Goal: Task Accomplishment & Management: Manage account settings

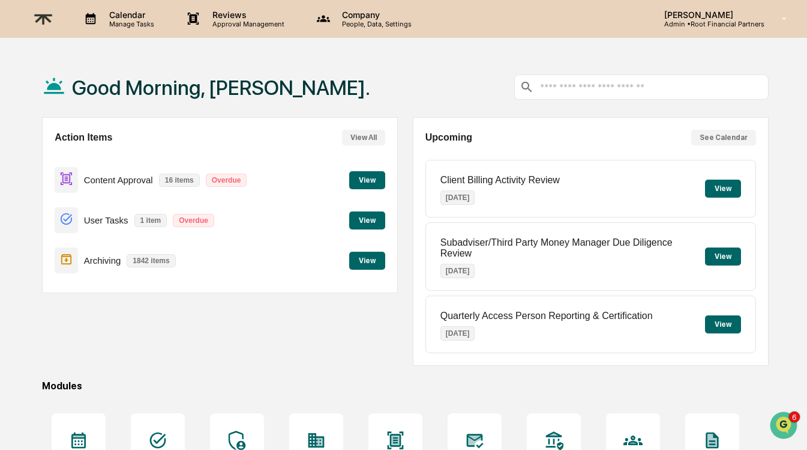
click at [341, 187] on div "Content Approval 16 items Overdue View" at bounding box center [220, 180] width 331 height 40
click at [354, 183] on button "View" at bounding box center [367, 180] width 36 height 18
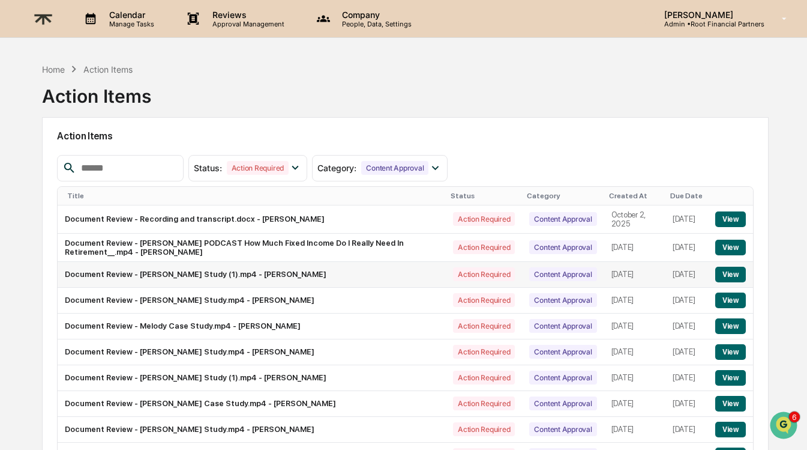
scroll to position [93, 0]
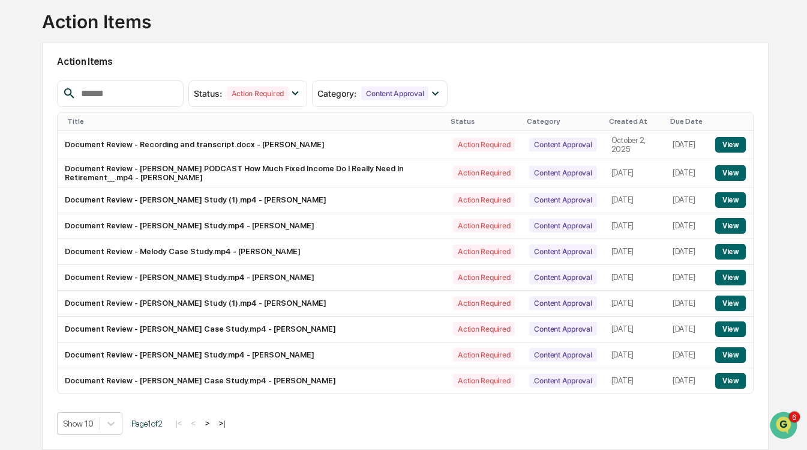
click at [213, 426] on button ">" at bounding box center [207, 423] width 12 height 10
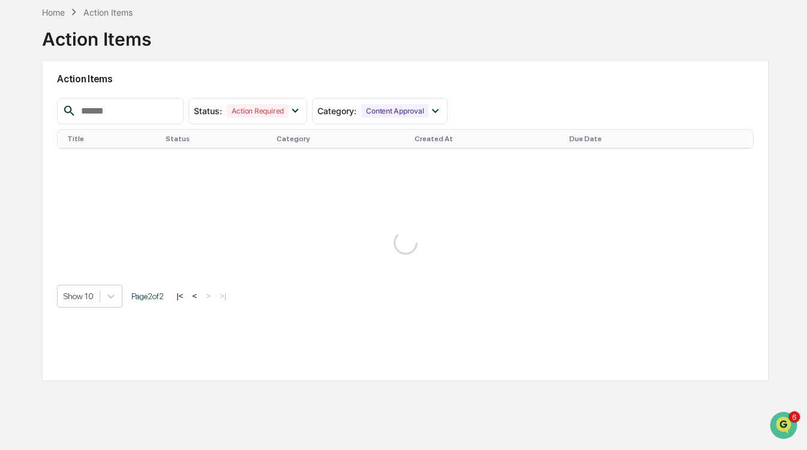
scroll to position [57, 0]
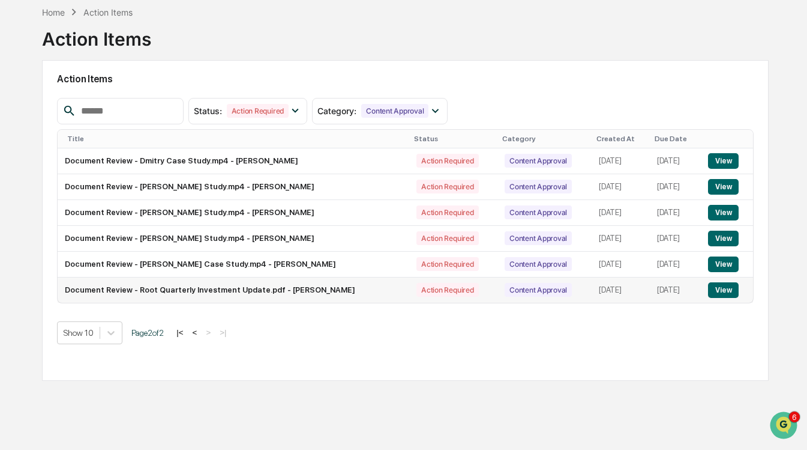
click at [731, 285] on button "View" at bounding box center [723, 290] width 31 height 16
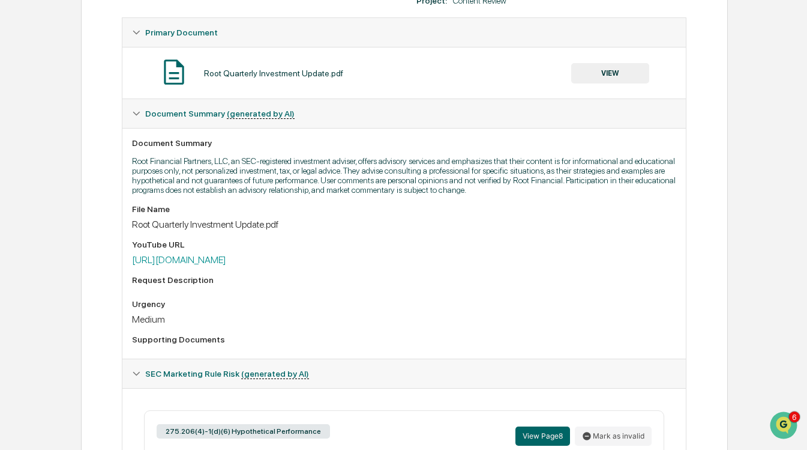
scroll to position [221, 0]
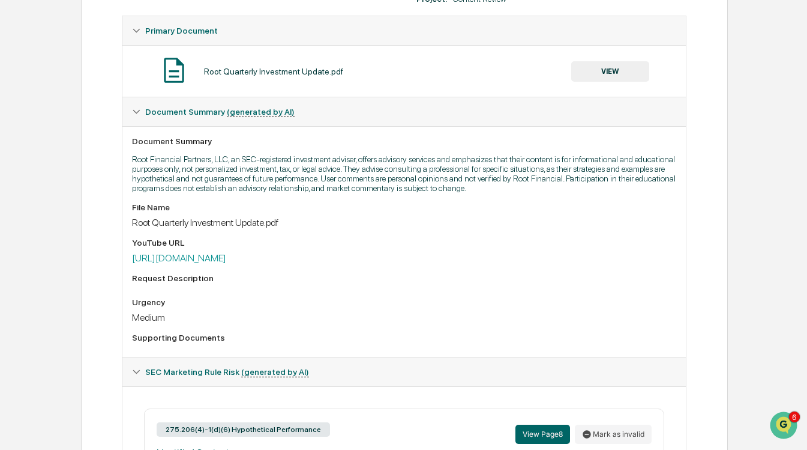
click at [610, 70] on button "VIEW" at bounding box center [610, 71] width 78 height 20
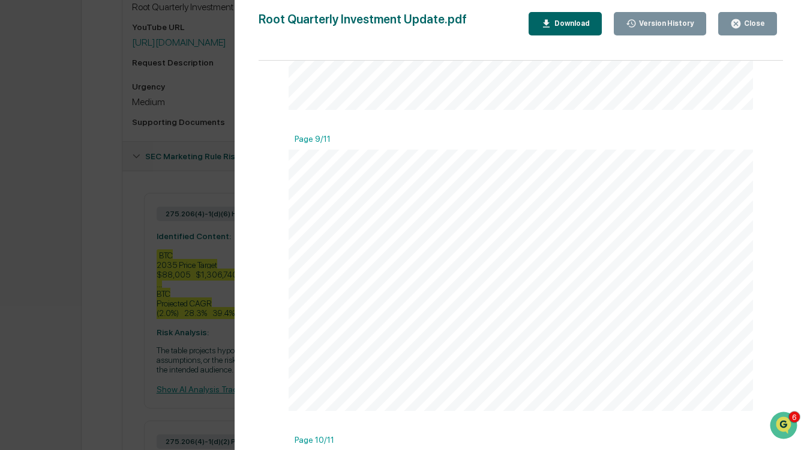
scroll to position [2237, 0]
click at [740, 21] on icon "button" at bounding box center [736, 23] width 9 height 9
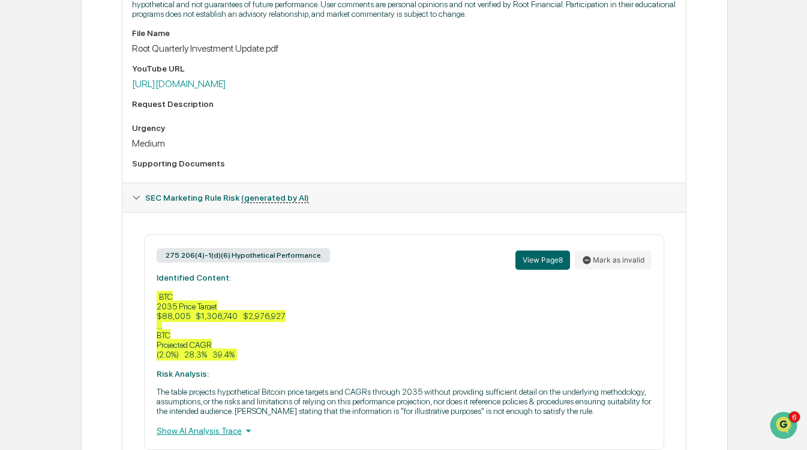
scroll to position [0, 0]
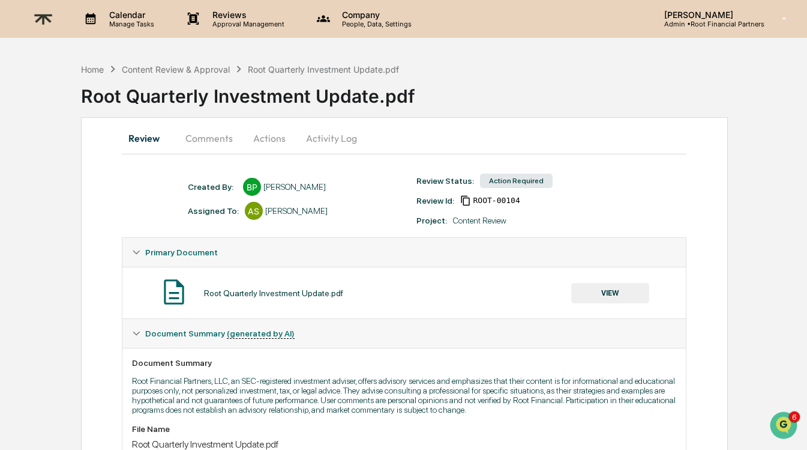
click at [209, 137] on button "Comments" at bounding box center [209, 138] width 67 height 29
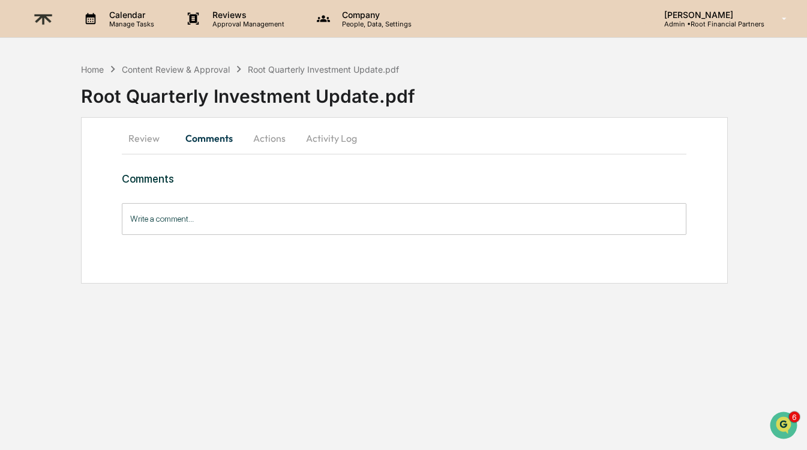
click at [137, 131] on button "Review" at bounding box center [149, 138] width 54 height 29
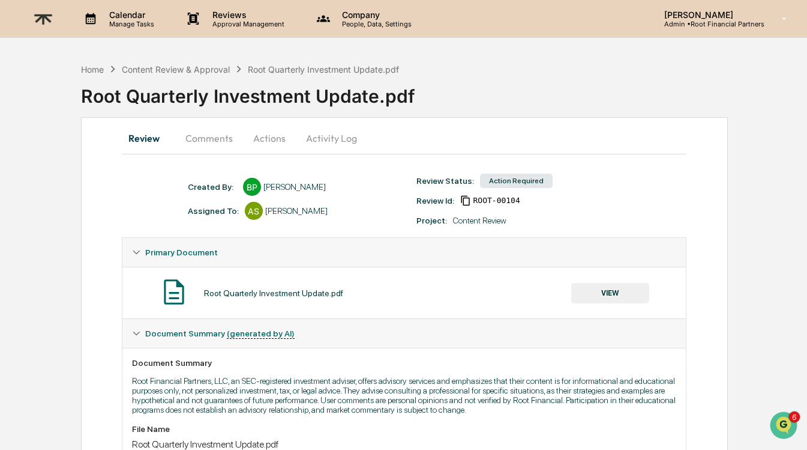
click at [606, 288] on button "VIEW" at bounding box center [610, 293] width 78 height 20
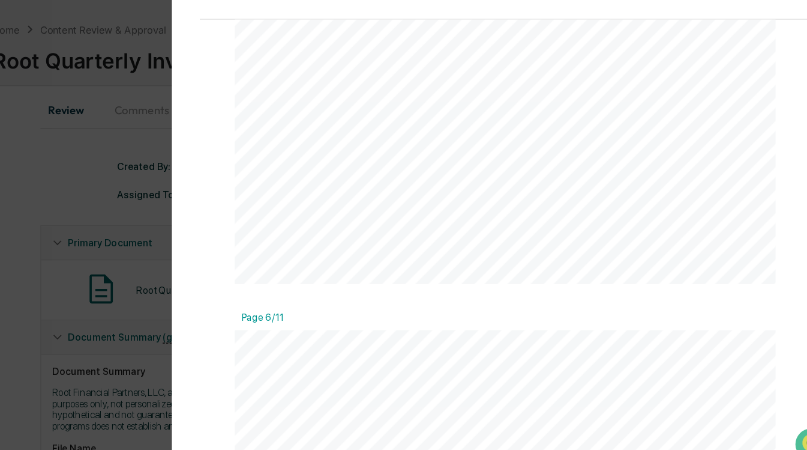
scroll to position [1264, 0]
click at [227, 360] on div "Version History [DATE] 09:52 PM [PERSON_NAME] Root Quarterly Investment Update.…" at bounding box center [403, 225] width 807 height 450
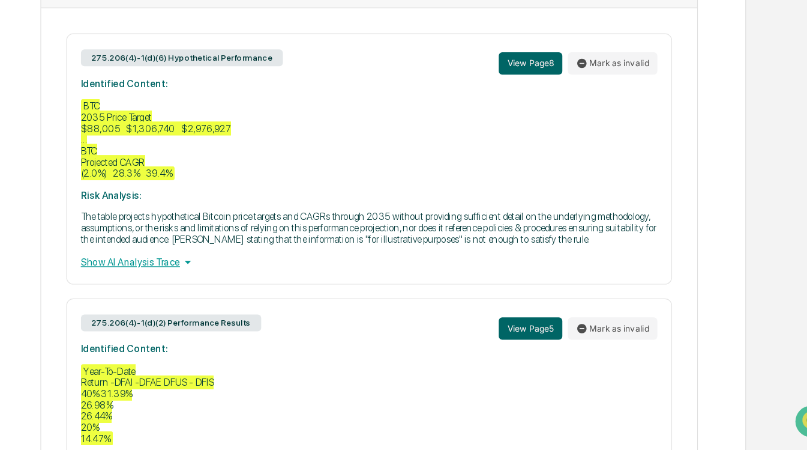
scroll to position [539, 0]
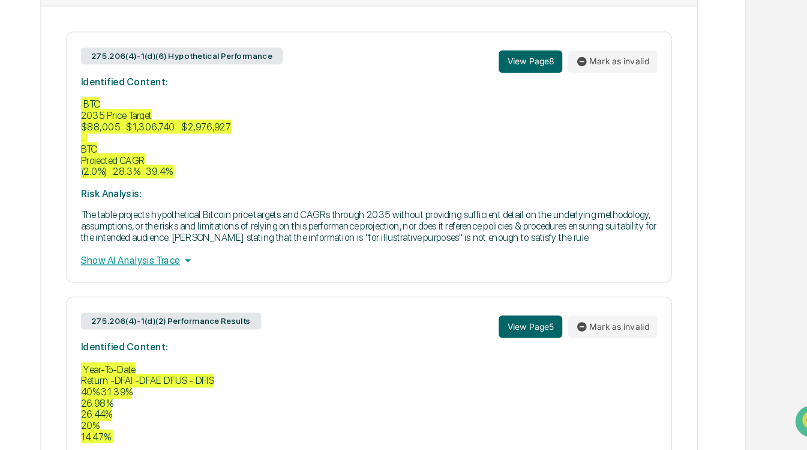
click at [214, 294] on div "Show AI Analysis Trace" at bounding box center [405, 286] width 496 height 13
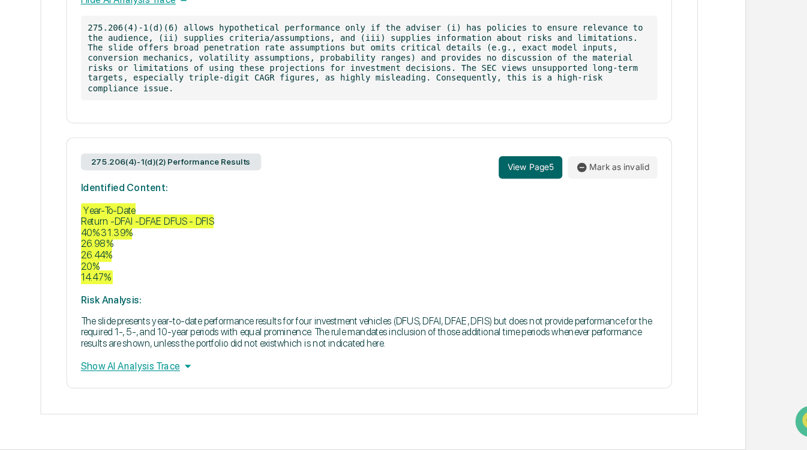
scroll to position [792, 0]
click at [212, 384] on div "Show AI Analysis Trace" at bounding box center [405, 377] width 496 height 13
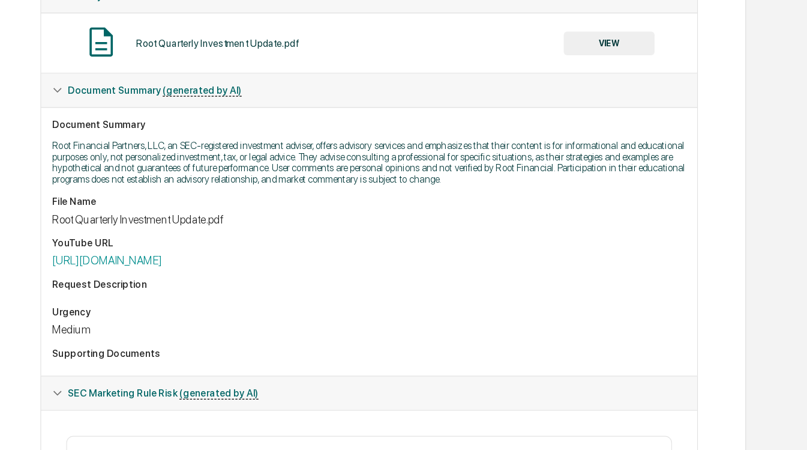
scroll to position [0, 0]
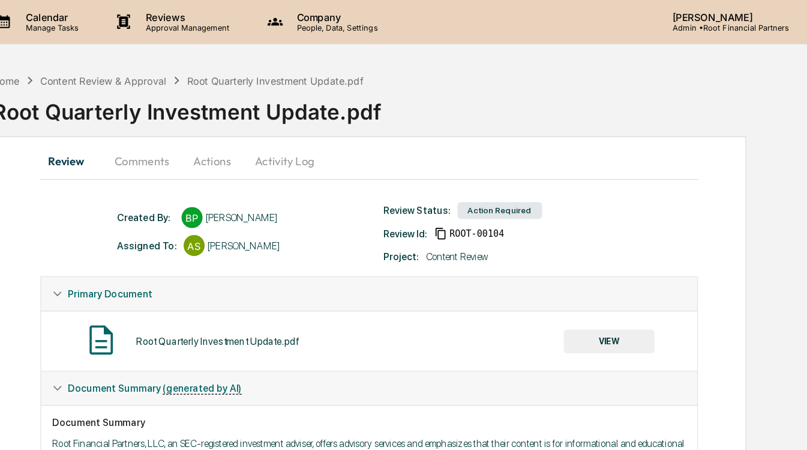
click at [95, 16] on icon at bounding box center [91, 19] width 18 height 18
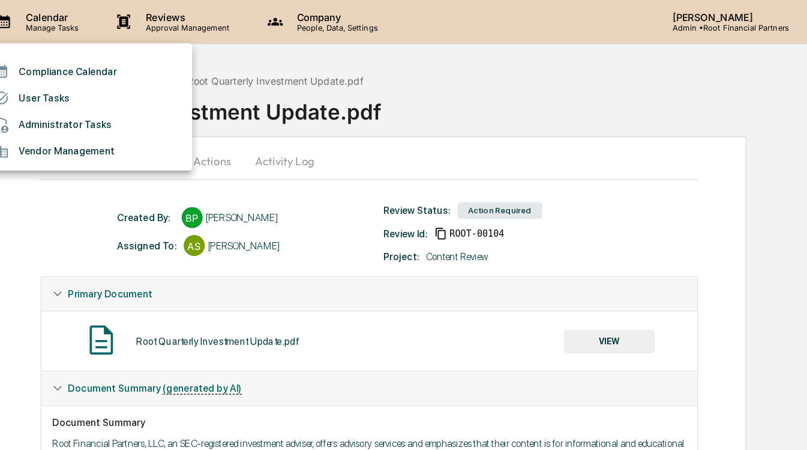
click at [357, 105] on div at bounding box center [403, 225] width 807 height 450
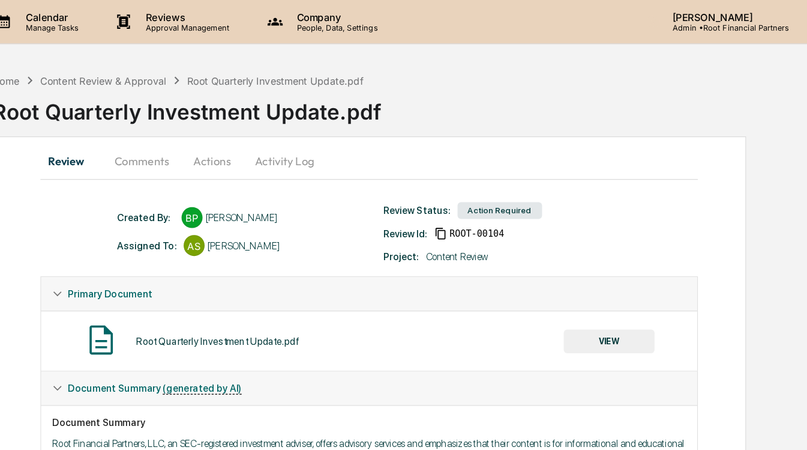
click at [188, 128] on button "Comments" at bounding box center [209, 138] width 67 height 29
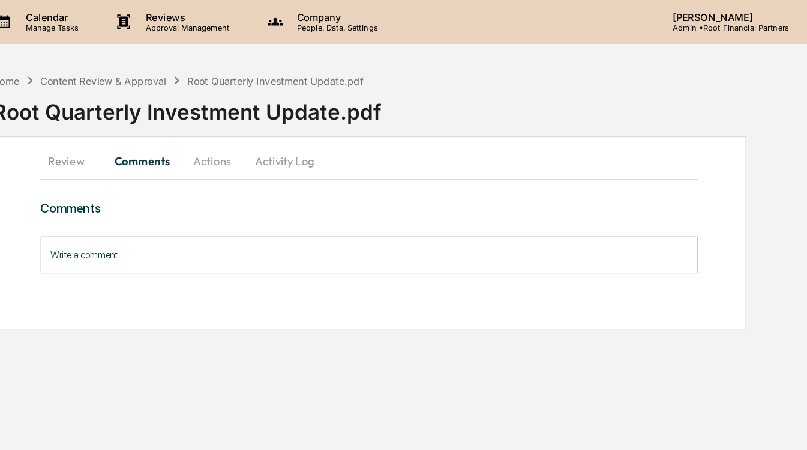
click at [317, 131] on button "Activity Log" at bounding box center [332, 138] width 70 height 29
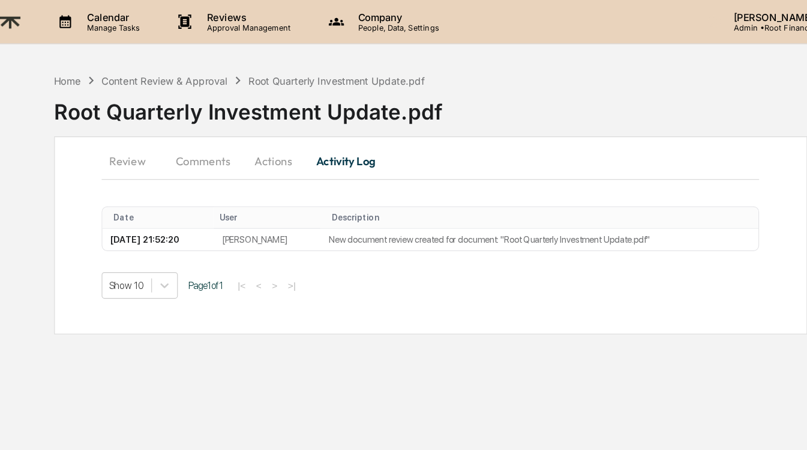
click at [143, 136] on button "Review" at bounding box center [149, 138] width 54 height 29
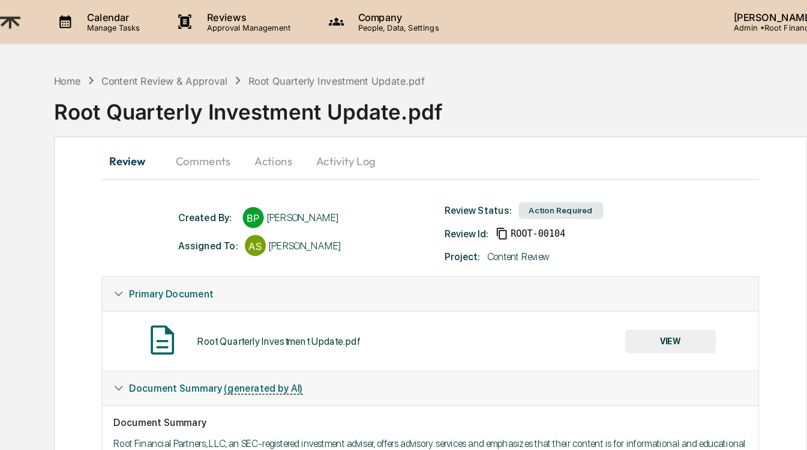
click at [52, 20] on img at bounding box center [43, 18] width 29 height 29
